Goal: Use online tool/utility: Utilize a website feature to perform a specific function

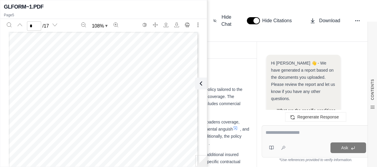
scroll to position [1074, 0]
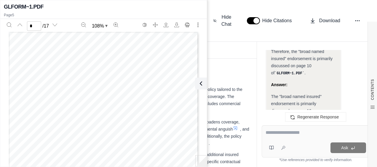
click at [214, 73] on h3 "1. Executive Summary" at bounding box center [166, 76] width 167 height 11
click at [201, 83] on icon at bounding box center [199, 83] width 7 height 7
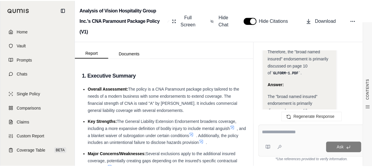
scroll to position [2984, 0]
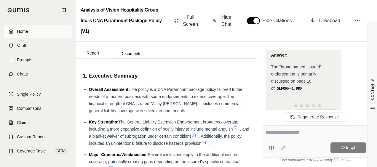
click at [36, 33] on link "Home" at bounding box center [38, 31] width 68 height 13
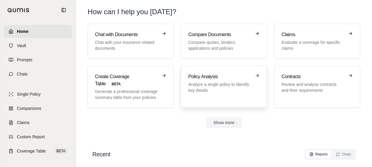
click at [194, 85] on p "Analyze a single policy to identify key details" at bounding box center [219, 87] width 63 height 12
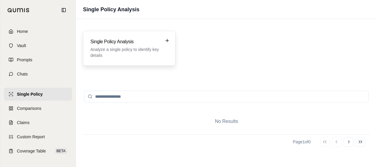
click at [111, 53] on p "Analyze a single policy to identify key details" at bounding box center [124, 53] width 69 height 12
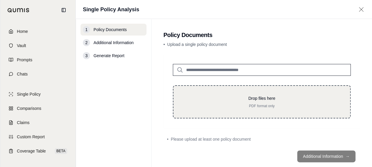
click at [224, 100] on p "Drop files here" at bounding box center [262, 98] width 158 height 6
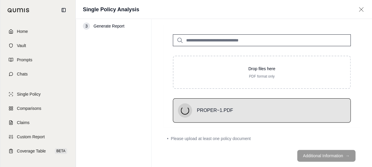
scroll to position [23, 0]
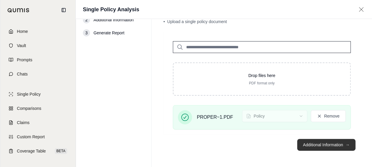
click at [322, 146] on button "Additional Information →" at bounding box center [327, 145] width 58 height 12
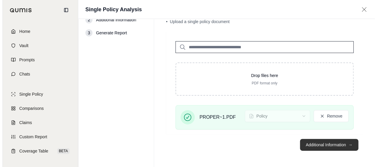
scroll to position [0, 0]
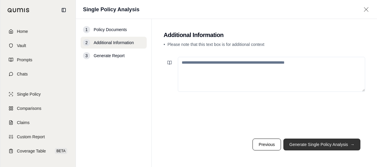
click at [320, 145] on button "Generate Single Policy Analysis →" at bounding box center [321, 145] width 77 height 12
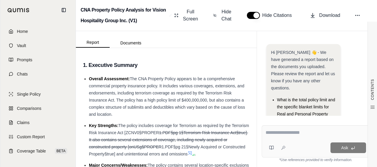
scroll to position [81, 0]
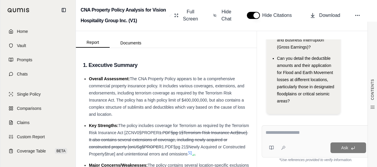
click at [295, 137] on div at bounding box center [316, 133] width 100 height 9
click at [298, 135] on textarea at bounding box center [316, 132] width 100 height 7
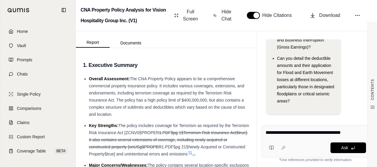
type textarea "**********"
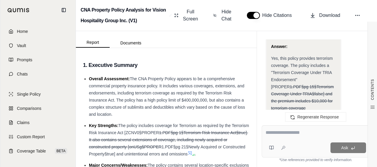
scroll to position [710, 0]
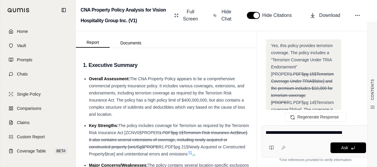
type textarea "**********"
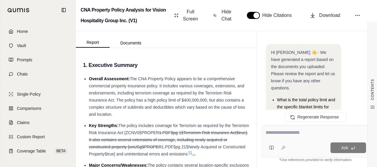
scroll to position [1443, 0]
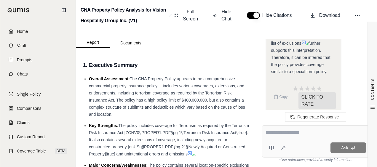
click at [295, 137] on div at bounding box center [316, 133] width 100 height 9
click at [292, 137] on div at bounding box center [316, 133] width 100 height 9
click at [295, 134] on textarea at bounding box center [316, 132] width 100 height 7
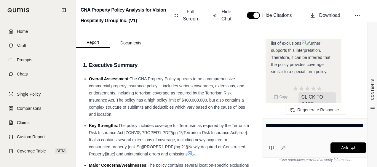
type textarea "**********"
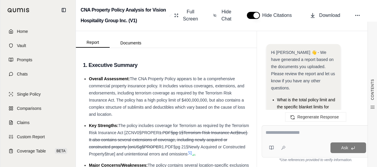
scroll to position [1786, 0]
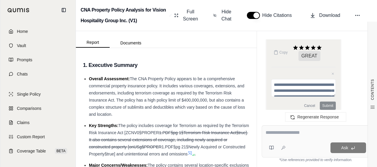
click at [296, 140] on div "Ask" at bounding box center [316, 141] width 108 height 32
click at [35, 27] on link "Home" at bounding box center [38, 31] width 68 height 13
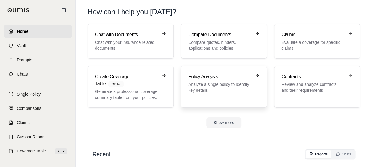
click at [202, 85] on p "Analyze a single policy to identify key details" at bounding box center [219, 87] width 63 height 12
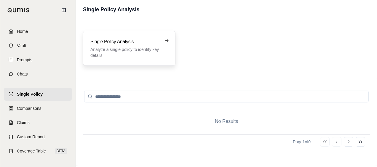
click at [144, 52] on p "Analyze a single policy to identify key details" at bounding box center [124, 53] width 69 height 12
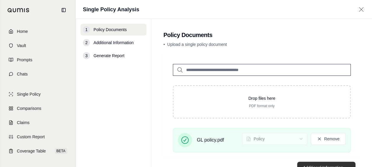
click at [322, 164] on button "Additional Information →" at bounding box center [327, 168] width 58 height 12
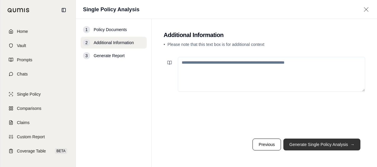
click at [328, 148] on button "Generate Single Policy Analysis →" at bounding box center [321, 145] width 77 height 12
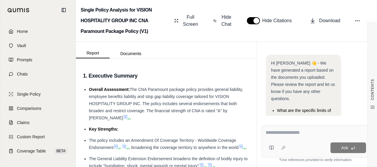
scroll to position [87, 0]
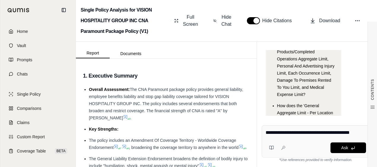
type textarea "**********"
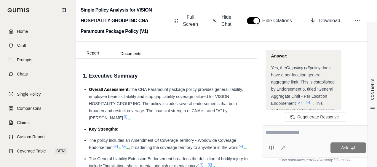
scroll to position [801, 0]
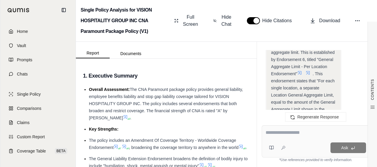
click at [302, 74] on icon at bounding box center [299, 73] width 5 height 5
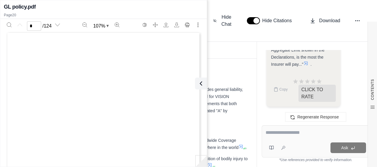
scroll to position [0, 0]
type input "**"
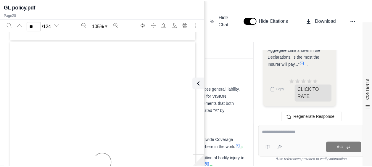
scroll to position [4670, 0]
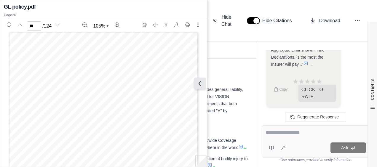
click at [200, 81] on icon at bounding box center [199, 83] width 7 height 7
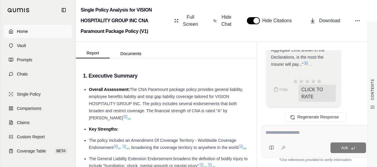
click at [53, 36] on link "Home" at bounding box center [38, 31] width 68 height 13
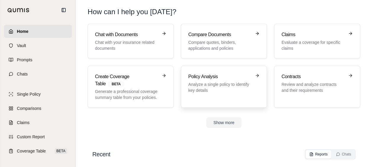
click at [209, 83] on p "Analyze a single policy to identify key details" at bounding box center [219, 87] width 63 height 12
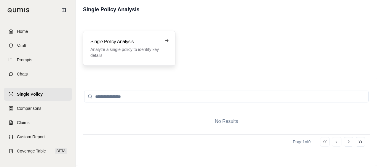
click at [161, 52] on div "Single Policy Analysis Analyze a single policy to identify key details" at bounding box center [129, 48] width 78 height 20
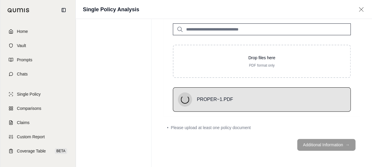
scroll to position [23, 0]
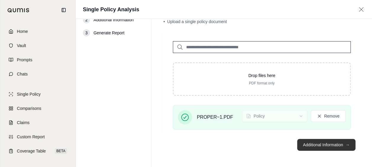
click at [317, 145] on button "Additional Information →" at bounding box center [327, 145] width 58 height 12
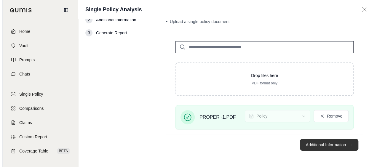
scroll to position [0, 0]
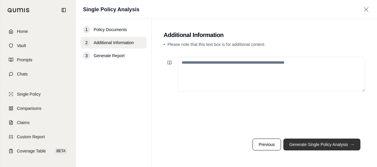
click at [304, 142] on button "Generate Single Policy Analysis →" at bounding box center [321, 145] width 77 height 12
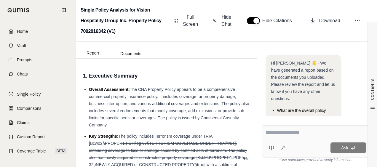
scroll to position [106, 0]
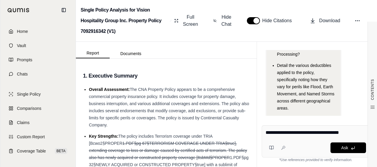
type textarea "**********"
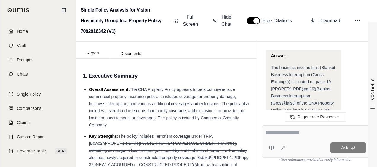
scroll to position [590, 0]
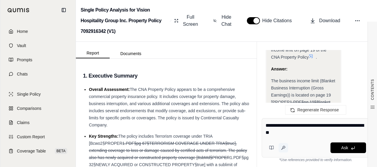
type textarea "**********"
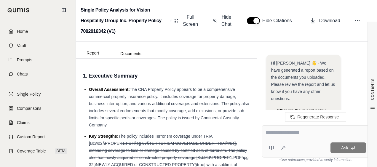
scroll to position [1072, 0]
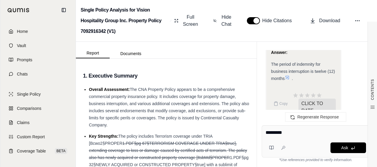
type textarea "**********"
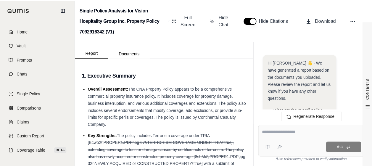
scroll to position [1249, 0]
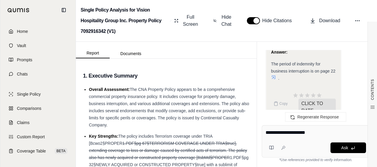
type textarea "**********"
click at [321, 0] on div "Single Policy Analysis for Vision Hospitality Group Inc. Property Policy 709291…" at bounding box center [226, 21] width 301 height 42
click at [34, 34] on link "Home" at bounding box center [38, 31] width 68 height 13
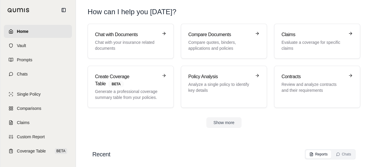
click at [217, 108] on div "Chat with Documents Chat with your insurance related documents Compare Document…" at bounding box center [224, 76] width 292 height 104
click at [216, 99] on div "Policy Analysis Analyze a single policy to identify key details" at bounding box center [223, 86] width 71 height 27
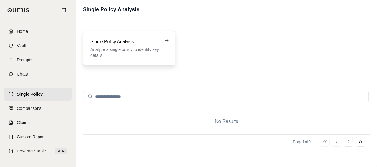
click at [151, 57] on p "Analyze a single policy to identify key details" at bounding box center [124, 53] width 69 height 12
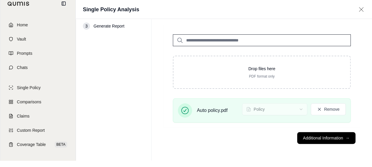
scroll to position [23, 0]
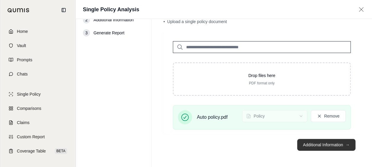
click at [322, 144] on button "Additional Information →" at bounding box center [327, 145] width 58 height 12
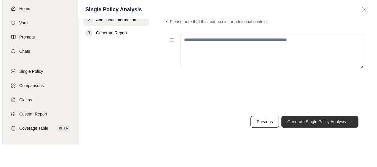
scroll to position [0, 0]
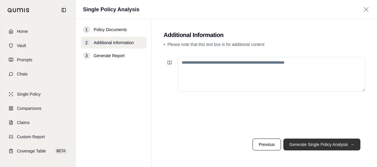
click at [317, 148] on button "Generate Single Policy Analysis →" at bounding box center [321, 145] width 77 height 12
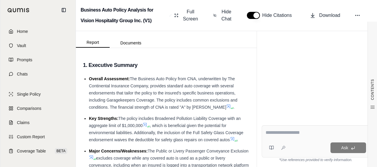
scroll to position [48, 0]
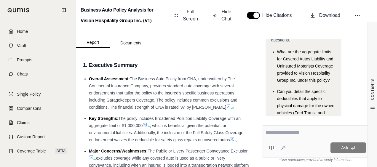
click at [282, 138] on div "Ask" at bounding box center [316, 141] width 108 height 32
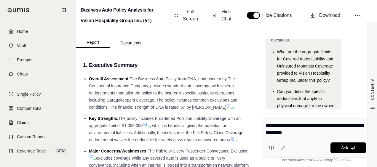
click at [292, 134] on textarea "**********" at bounding box center [316, 129] width 101 height 14
type textarea "**********"
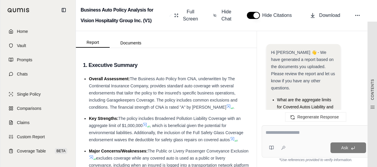
scroll to position [933, 0]
